Goal: Navigation & Orientation: Find specific page/section

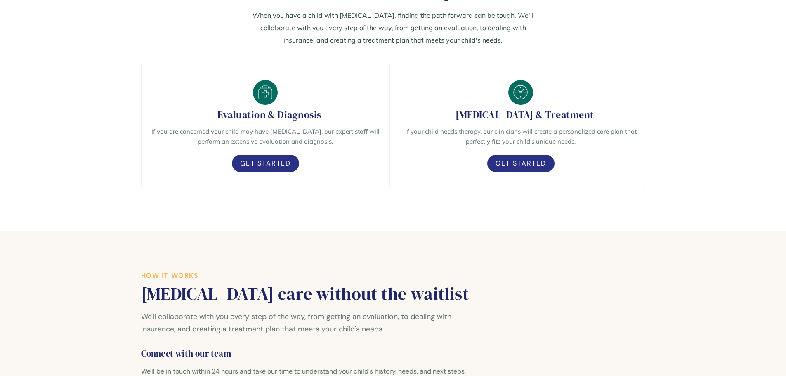
scroll to position [495, 0]
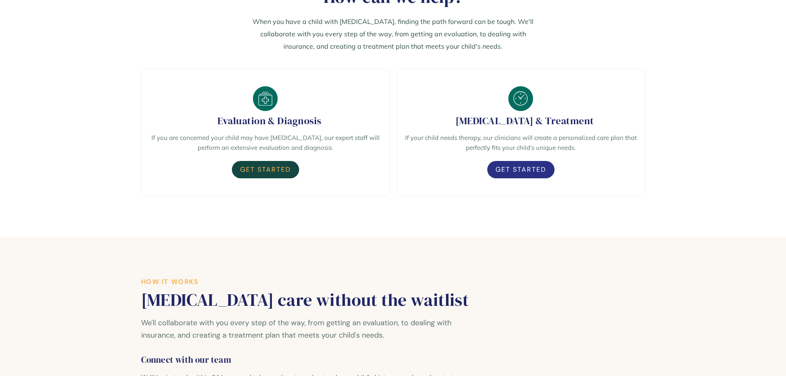
click at [250, 178] on link "Get Started" at bounding box center [265, 169] width 67 height 17
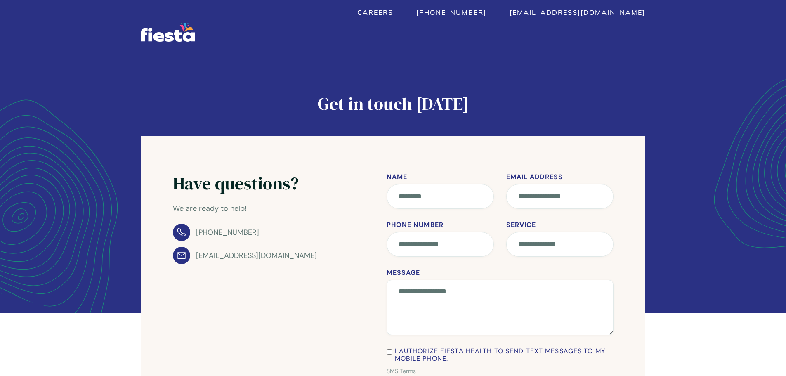
click at [136, 42] on div "Careers (912) 214-3314 care@fiestahealth.com Services About  About Contact Car…" at bounding box center [393, 26] width 786 height 53
click at [144, 35] on img "home" at bounding box center [168, 32] width 56 height 20
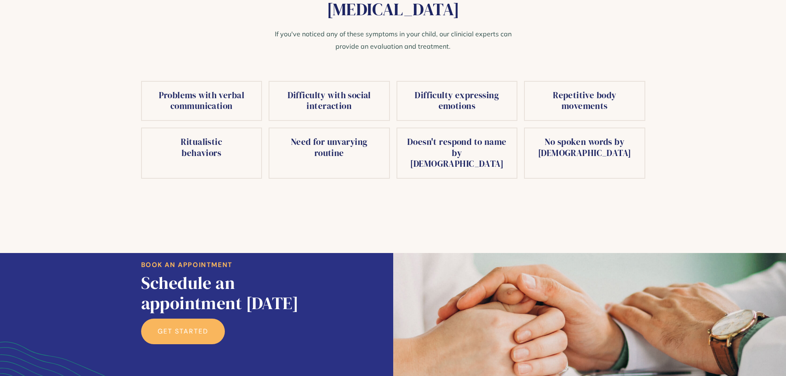
scroll to position [1372, 0]
